Goal: Task Accomplishment & Management: Use online tool/utility

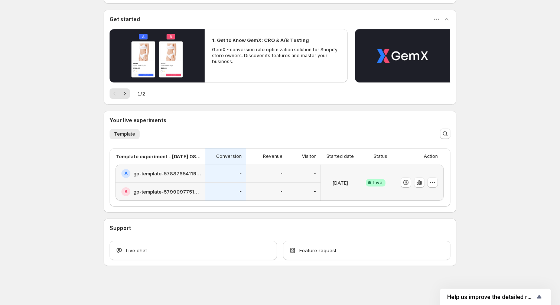
scroll to position [60, 0]
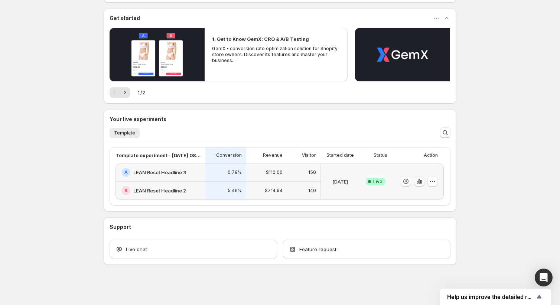
click at [418, 183] on icon "button" at bounding box center [417, 182] width 1 height 3
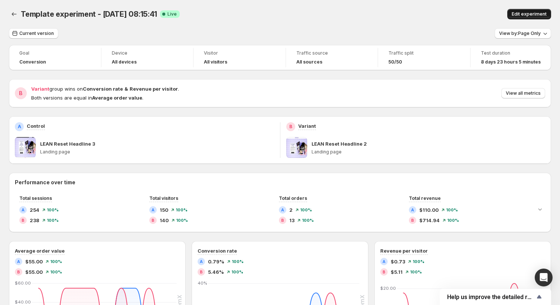
click at [529, 12] on span "Edit experiment" at bounding box center [529, 14] width 35 height 6
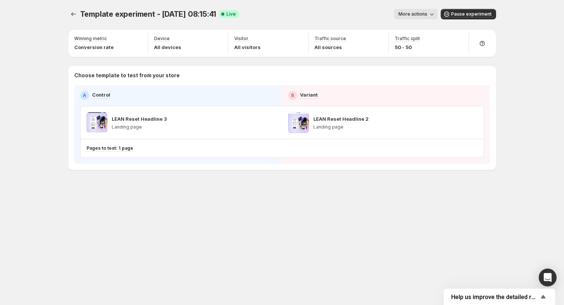
click at [425, 14] on span "More actions" at bounding box center [412, 14] width 29 height 6
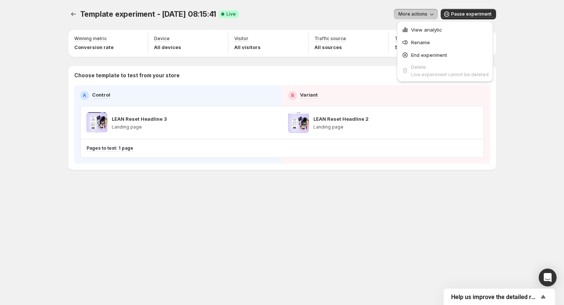
click at [351, 17] on div "More actions" at bounding box center [341, 14] width 193 height 10
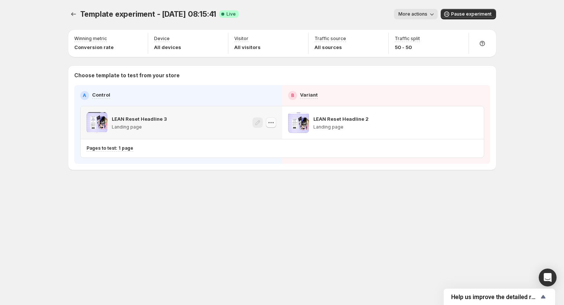
click at [271, 124] on icon "button" at bounding box center [270, 122] width 7 height 7
click at [199, 181] on div "Template experiment - [DATE] 08:15:41. This page is ready Template experiment -…" at bounding box center [281, 105] width 445 height 210
click at [71, 13] on icon "Experiments" at bounding box center [73, 13] width 7 height 7
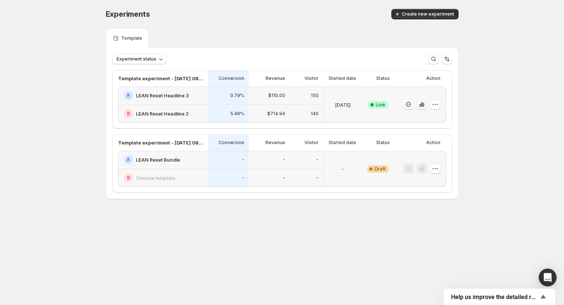
click at [424, 108] on icon "button" at bounding box center [421, 104] width 7 height 7
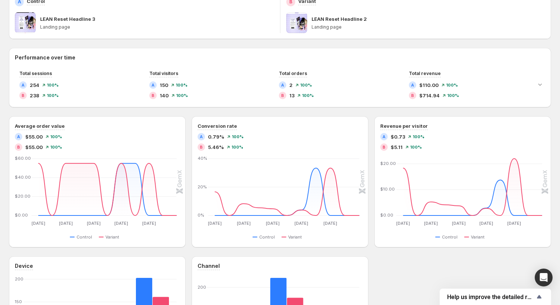
scroll to position [126, 0]
